Goal: Find specific page/section: Find specific page/section

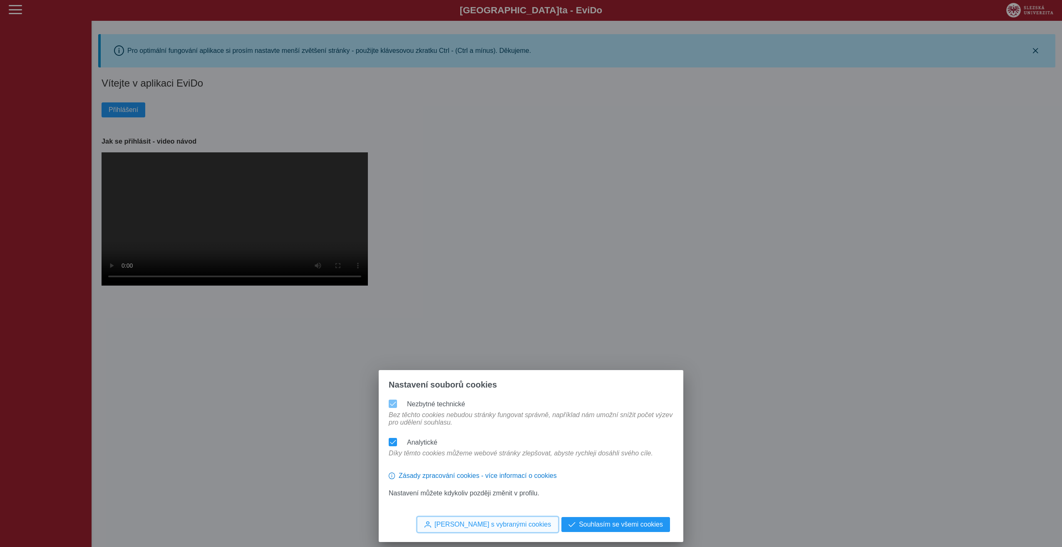
click at [513, 522] on span "[PERSON_NAME] s vybranými cookies" at bounding box center [493, 524] width 117 height 7
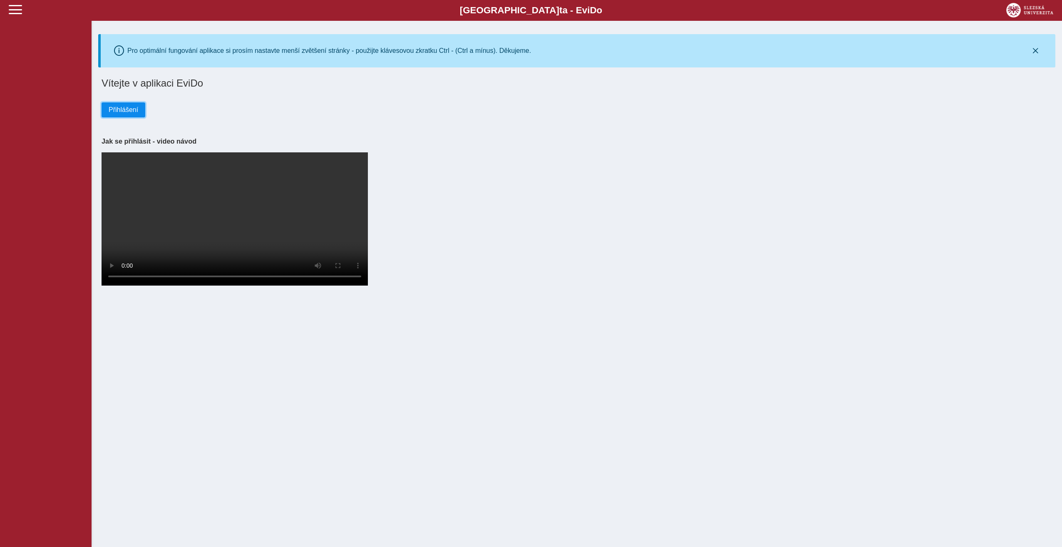
click at [129, 107] on span "Přihlášení" at bounding box center [124, 109] width 30 height 7
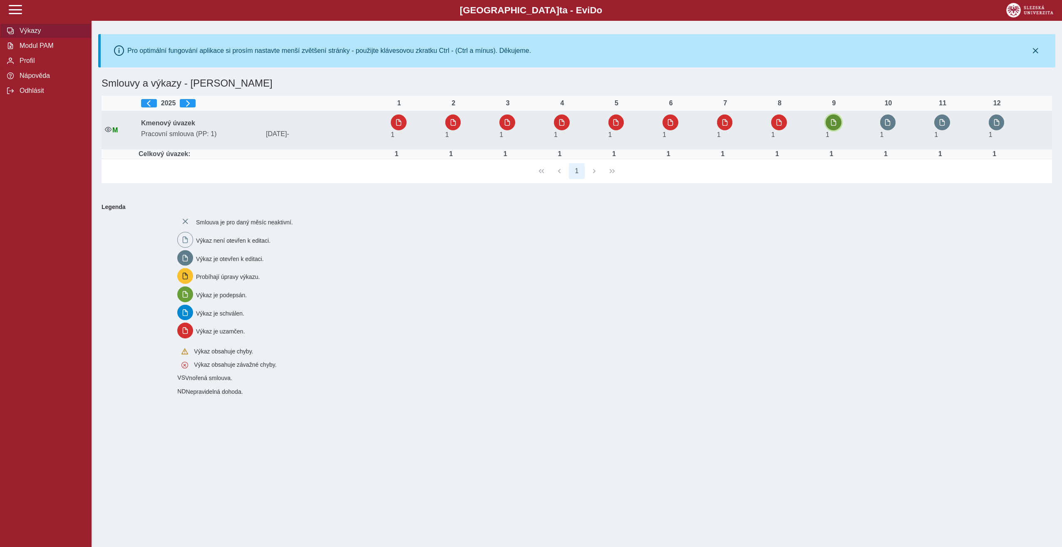
click at [836, 123] on span "button" at bounding box center [834, 122] width 7 height 7
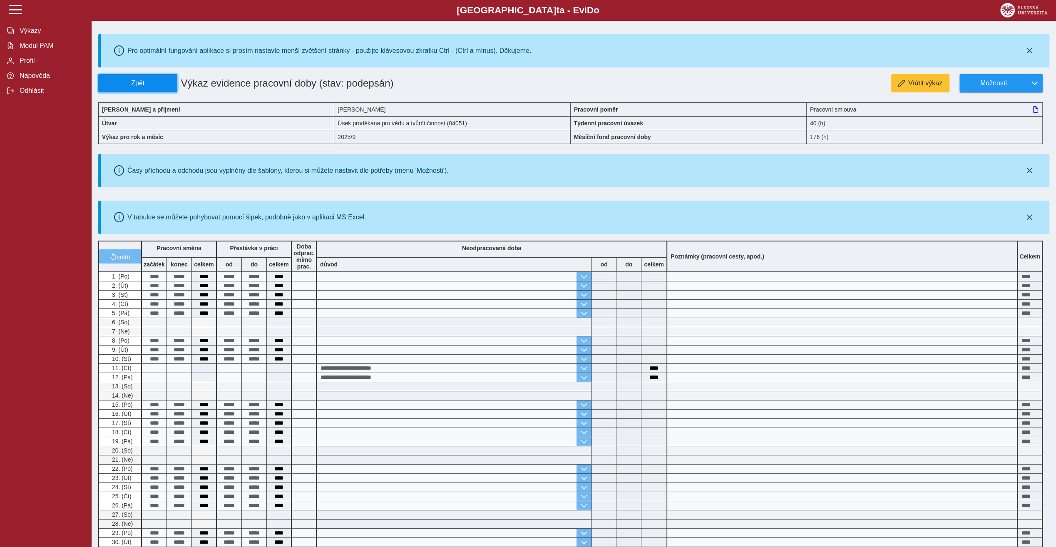
click at [119, 77] on button "Zpět" at bounding box center [137, 83] width 79 height 18
